Goal: Information Seeking & Learning: Check status

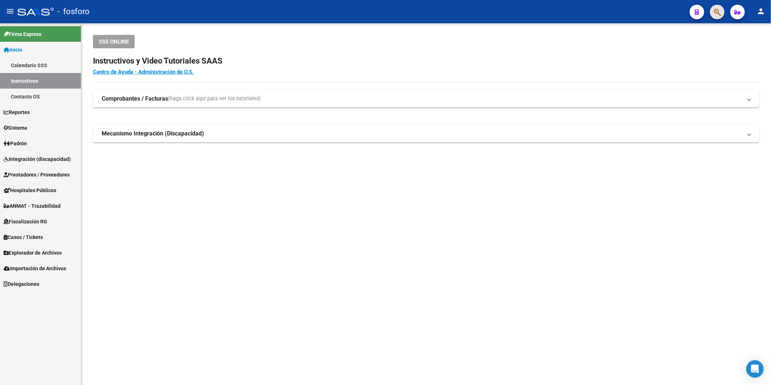
click at [718, 17] on span "button" at bounding box center [717, 12] width 7 height 15
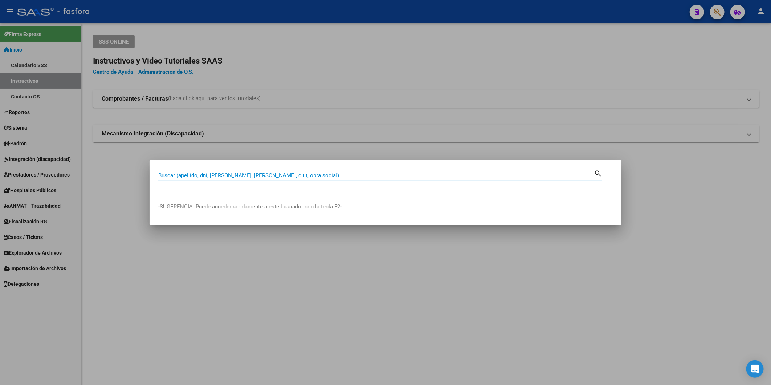
click at [209, 173] on input "Buscar (apellido, dni, [PERSON_NAME], [PERSON_NAME], cuit, obra social)" at bounding box center [376, 175] width 436 height 7
type input "20325857650"
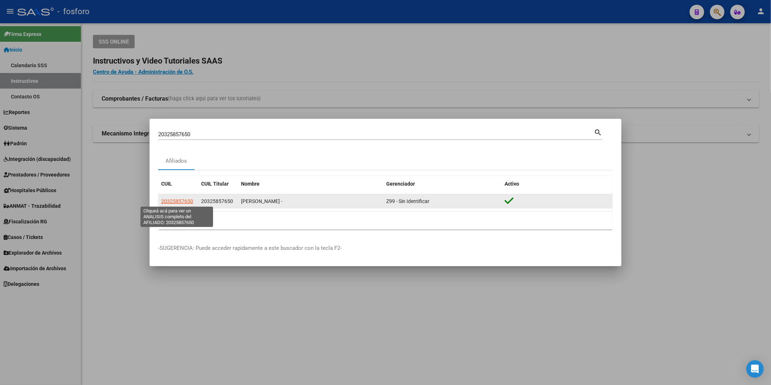
click at [174, 203] on span "20325857650" at bounding box center [177, 201] width 32 height 6
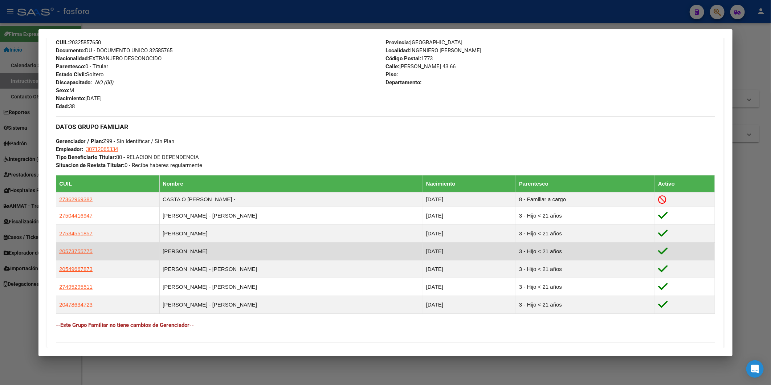
scroll to position [372, 0]
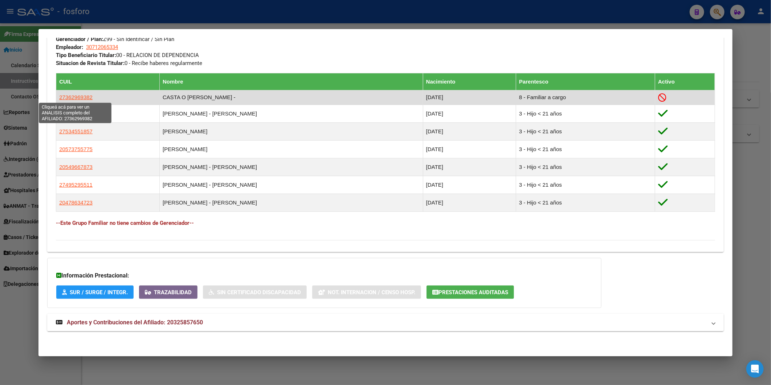
click at [65, 98] on span "27362969382" at bounding box center [75, 97] width 33 height 6
type textarea "27362969382"
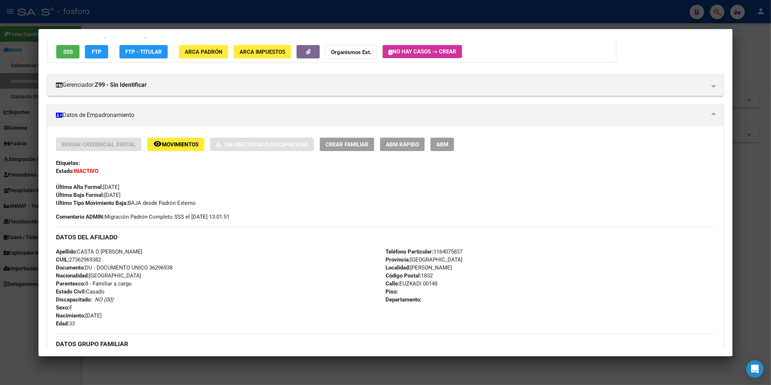
scroll to position [81, 0]
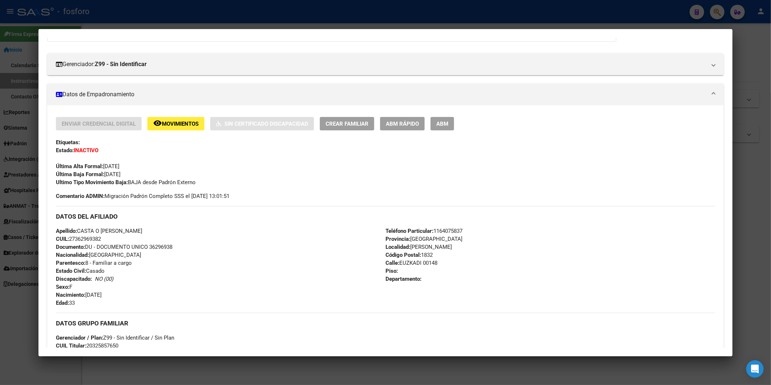
click at [180, 121] on span "Movimientos" at bounding box center [180, 124] width 37 height 7
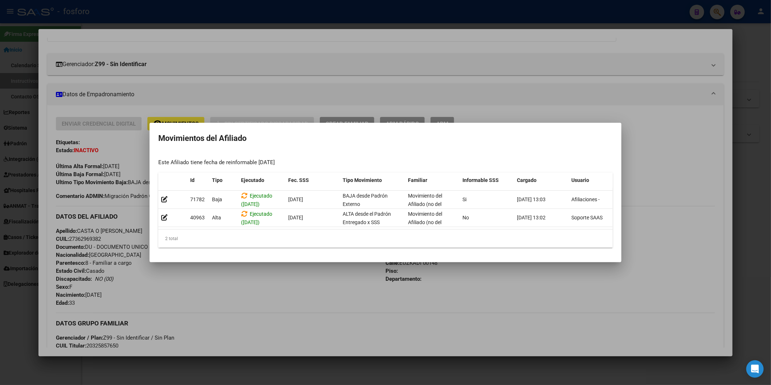
click at [258, 70] on div at bounding box center [385, 192] width 771 height 385
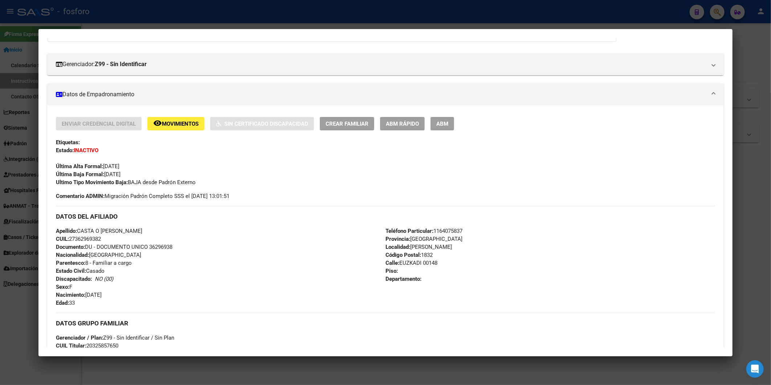
click at [740, 189] on div at bounding box center [385, 192] width 771 height 385
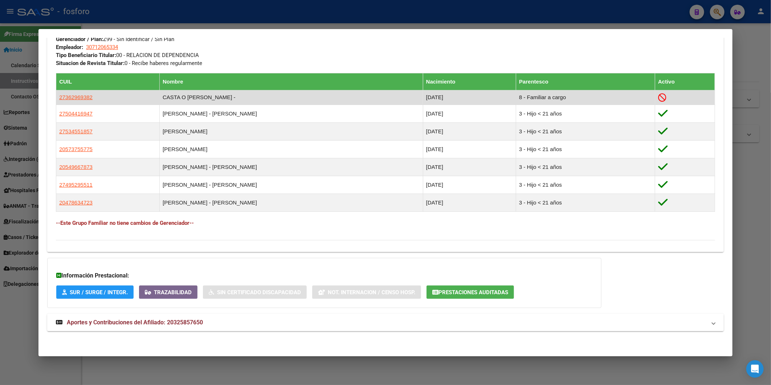
drag, startPoint x: 93, startPoint y: 96, endPoint x: 58, endPoint y: 97, distance: 34.5
click at [58, 97] on td "27362969382" at bounding box center [107, 97] width 103 height 15
drag, startPoint x: 58, startPoint y: 97, endPoint x: 74, endPoint y: 99, distance: 15.4
copy span "27362969382"
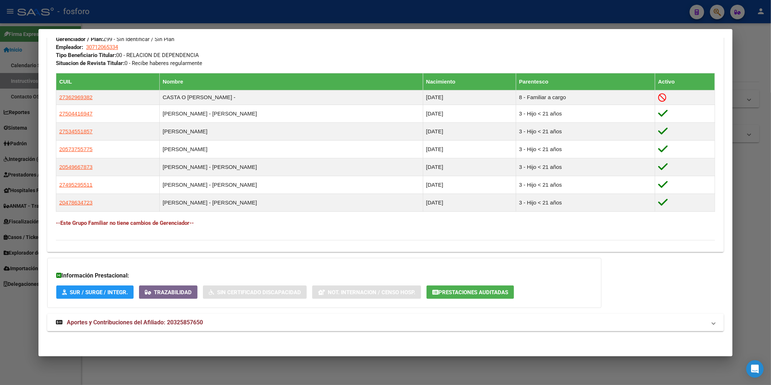
click at [742, 147] on div at bounding box center [385, 192] width 771 height 385
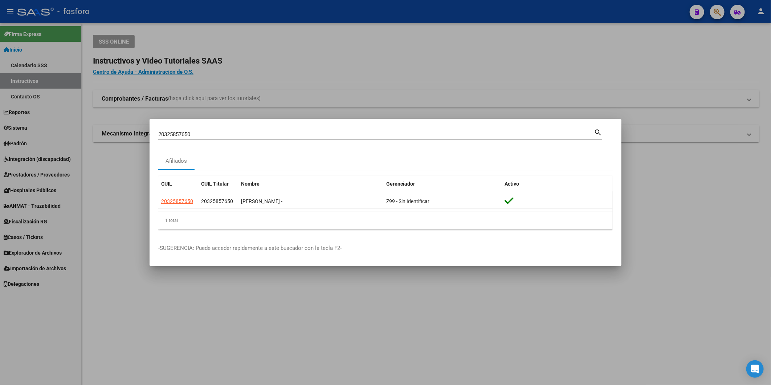
click at [324, 77] on div at bounding box center [385, 192] width 771 height 385
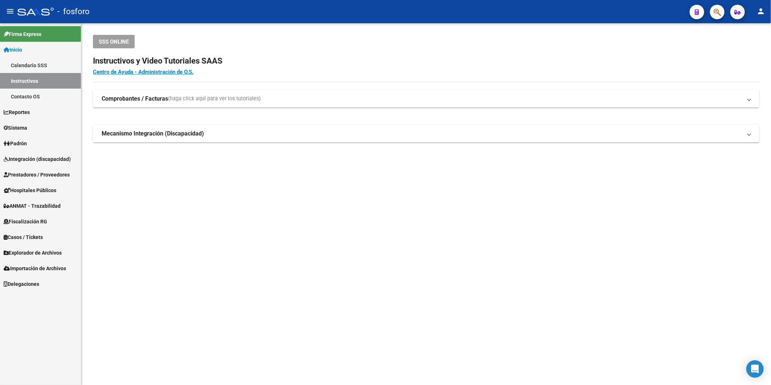
click at [35, 251] on span "Explorador de Archivos" at bounding box center [33, 253] width 58 height 8
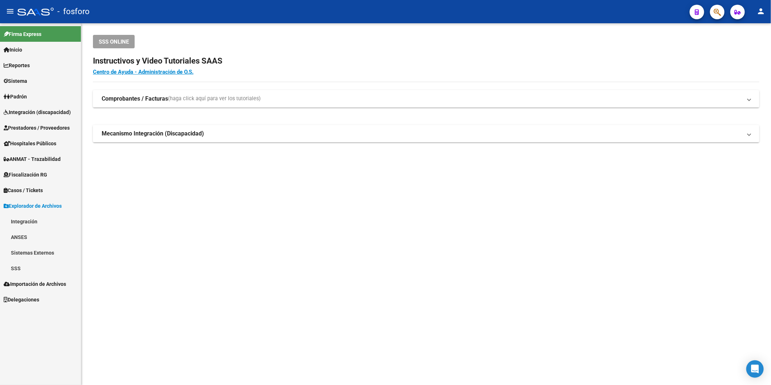
click at [28, 264] on link "SSS" at bounding box center [40, 268] width 81 height 16
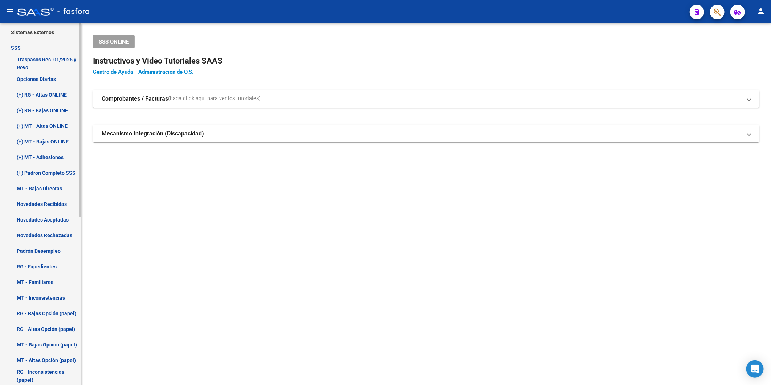
scroll to position [242, 0]
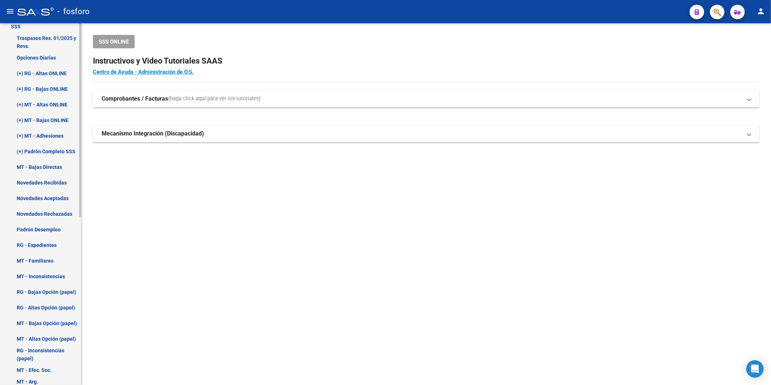
click at [38, 180] on link "Novedades Recibidas" at bounding box center [40, 183] width 81 height 16
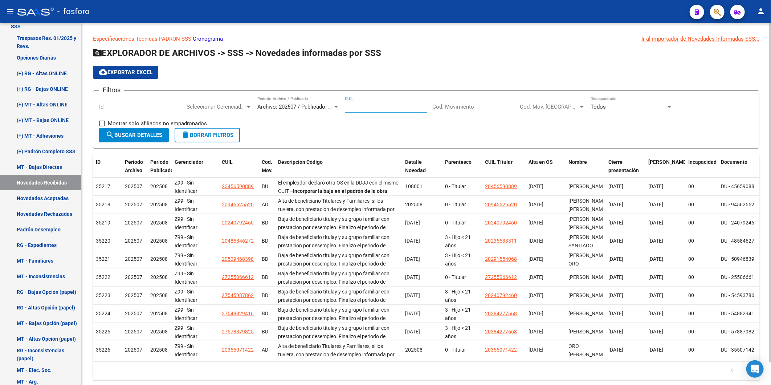
click at [386, 108] on input "CUIL" at bounding box center [386, 106] width 82 height 7
paste input "27-36296938-2"
click at [281, 104] on span "Archivo: 202507 / Publicado: 202508" at bounding box center [301, 106] width 88 height 7
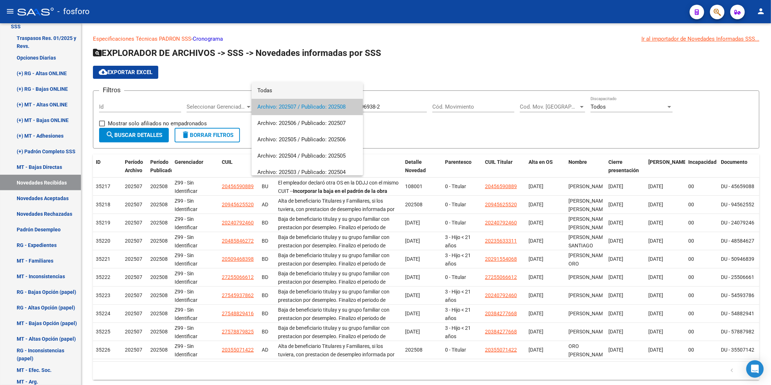
click at [285, 89] on span "Todas" at bounding box center [307, 90] width 100 height 16
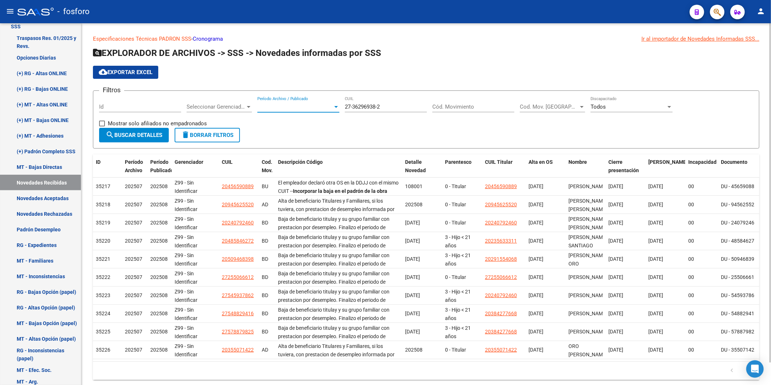
click at [131, 130] on button "search Buscar Detalles" at bounding box center [134, 135] width 70 height 15
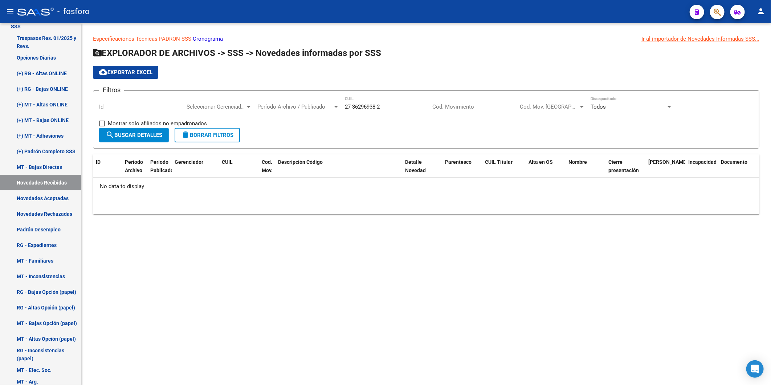
click at [352, 106] on input "27-36296938-2" at bounding box center [386, 106] width 82 height 7
type input "27-36296938-2"
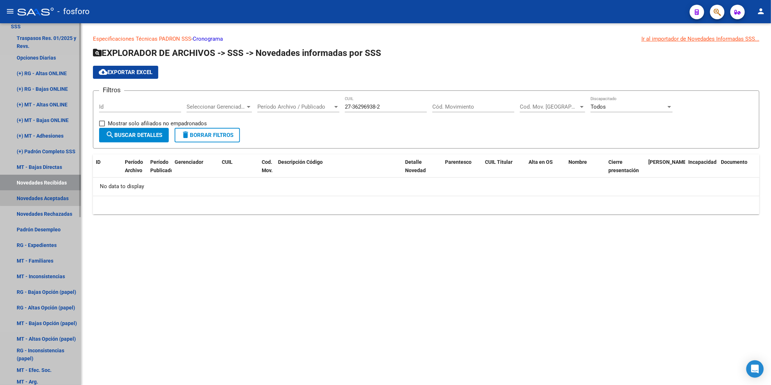
click at [46, 195] on link "Novedades Aceptadas" at bounding box center [40, 198] width 81 height 16
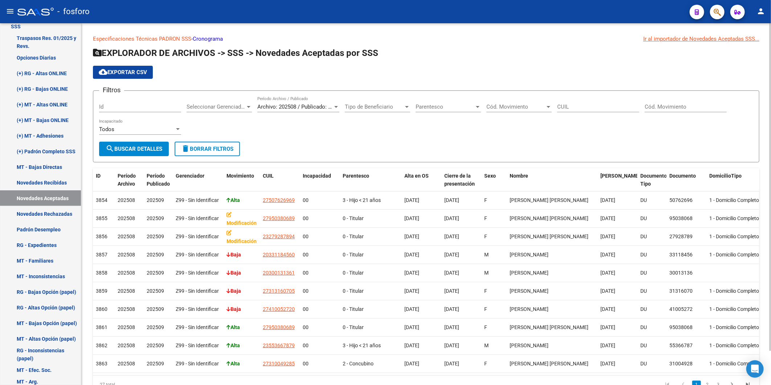
click at [576, 105] on input "CUIL" at bounding box center [598, 106] width 82 height 7
paste input "27-36296938-2"
type input "27-36296938-2"
click at [299, 104] on span "Archivo: 202508 / Publicado: 202509" at bounding box center [301, 106] width 88 height 7
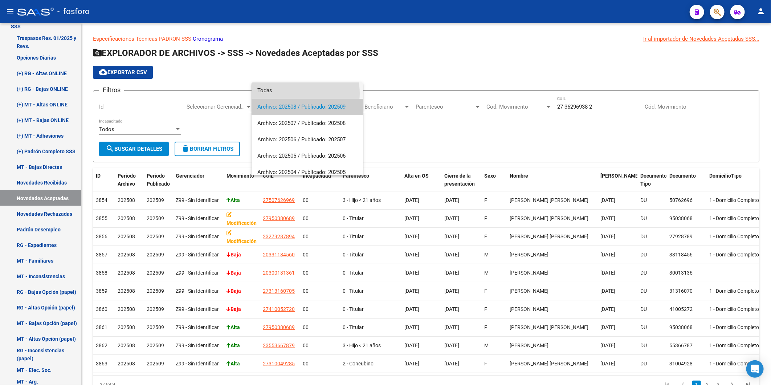
click at [290, 93] on span "Todas" at bounding box center [307, 90] width 100 height 16
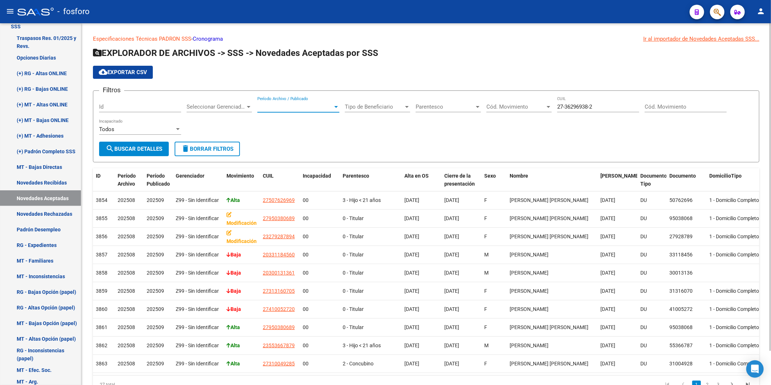
click at [141, 146] on span "search Buscar Detalles" at bounding box center [134, 149] width 57 height 7
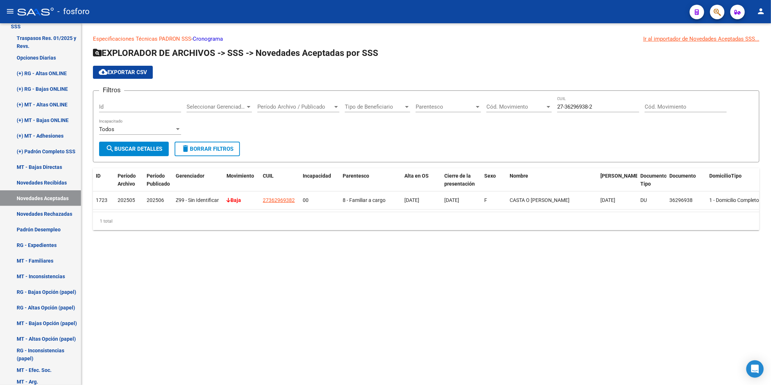
click at [718, 7] on span "button" at bounding box center [717, 12] width 7 height 15
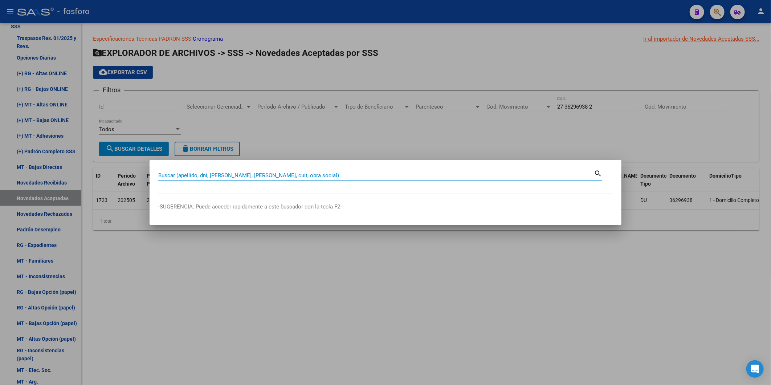
click at [254, 176] on input "Buscar (apellido, dni, [PERSON_NAME], [PERSON_NAME], cuit, obra social)" at bounding box center [376, 175] width 436 height 7
paste input "20_29155406_8"
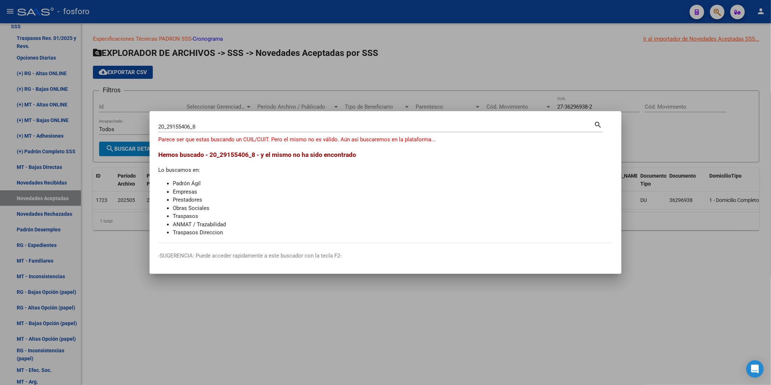
click at [193, 130] on div "20_29155406_8 Buscar (apellido, dni, [PERSON_NAME], nro traspaso, cuit, obra so…" at bounding box center [376, 126] width 436 height 11
click at [193, 127] on input "20_29155406_8" at bounding box center [376, 126] width 436 height 7
type input "20291554068"
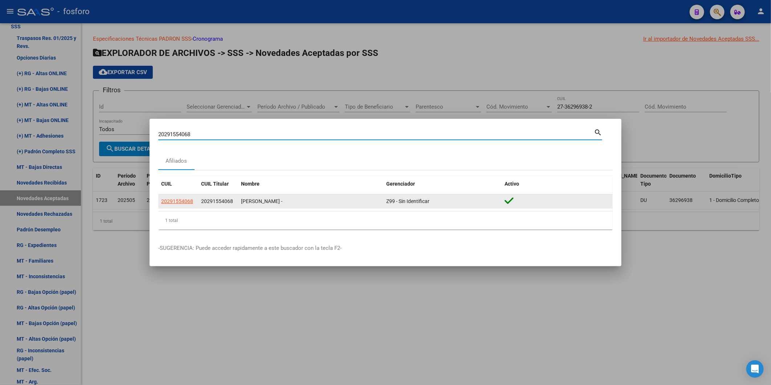
click at [169, 200] on span "20291554068" at bounding box center [177, 201] width 32 height 6
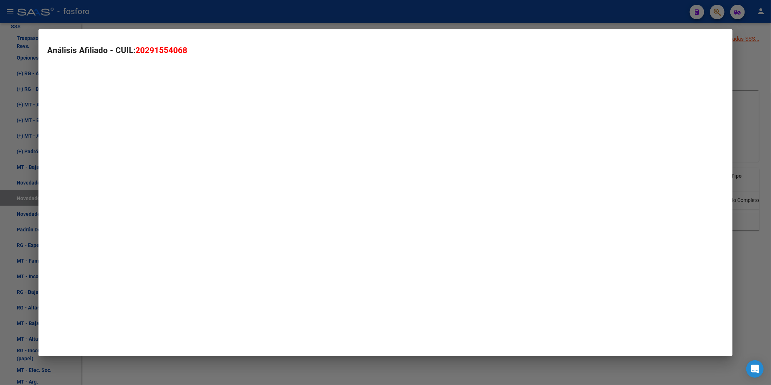
type textarea "20291554068"
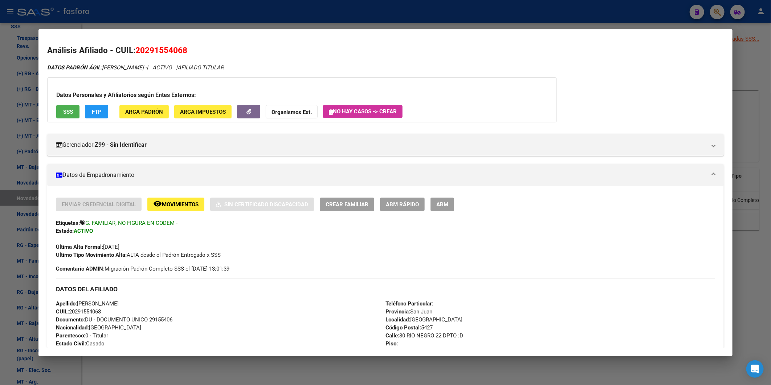
click at [745, 91] on div at bounding box center [385, 192] width 771 height 385
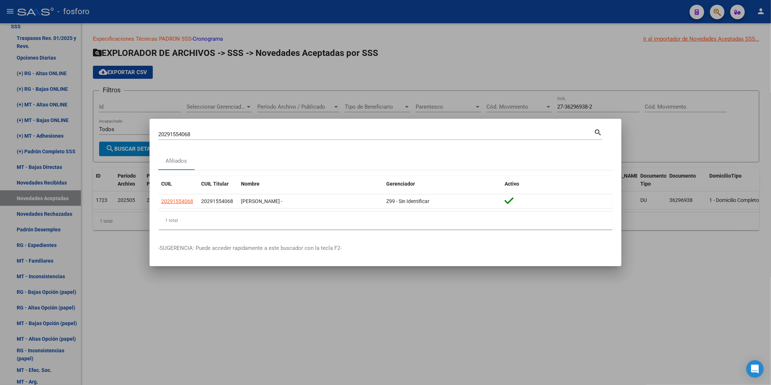
click at [449, 57] on div at bounding box center [385, 192] width 771 height 385
